Goal: Information Seeking & Learning: Learn about a topic

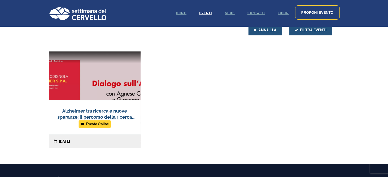
scroll to position [175, 0]
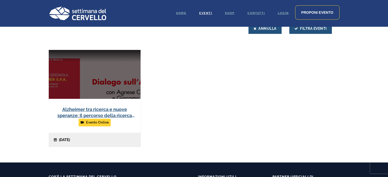
click at [112, 111] on link at bounding box center [95, 98] width 92 height 97
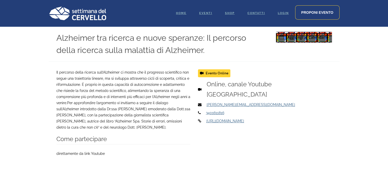
scroll to position [212, 0]
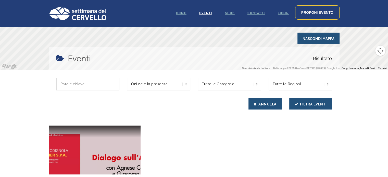
scroll to position [83, 0]
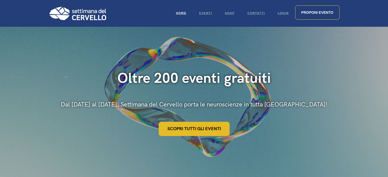
click at [183, 129] on link "Scopri tutti gli eventi" at bounding box center [194, 129] width 71 height 14
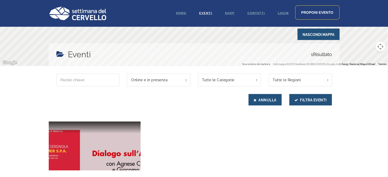
scroll to position [93, 0]
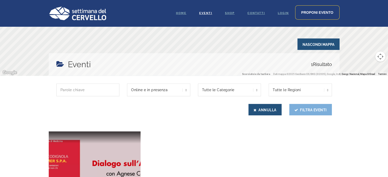
click at [308, 112] on button "Filtra Eventi" at bounding box center [310, 109] width 43 height 11
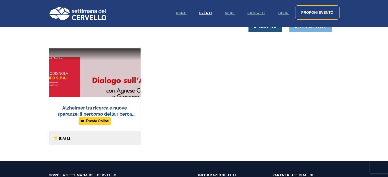
scroll to position [184, 0]
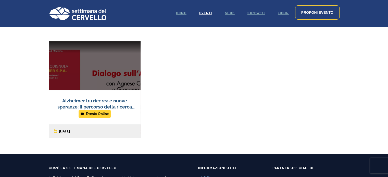
click at [116, 92] on link at bounding box center [95, 89] width 92 height 97
